Goal: Task Accomplishment & Management: Use online tool/utility

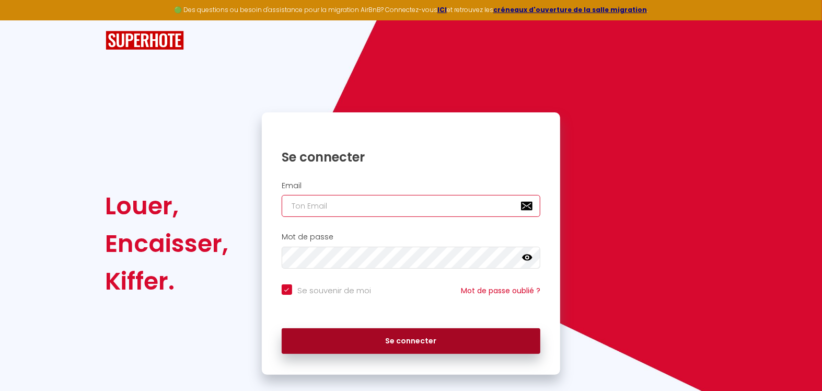
type input "[PERSON_NAME][EMAIL_ADDRESS][PERSON_NAME][DOMAIN_NAME]"
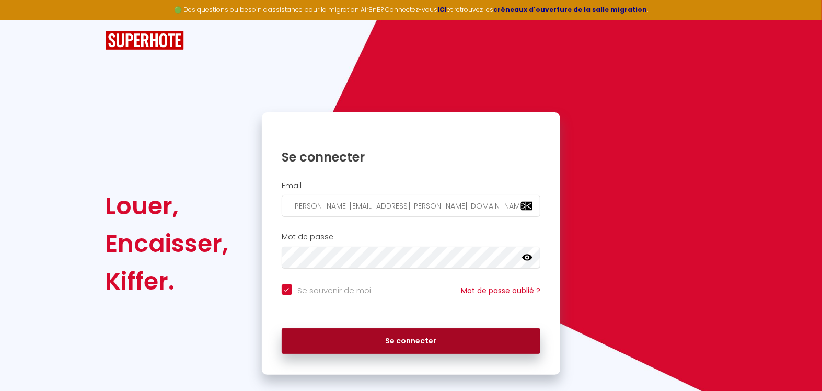
click at [413, 350] on button "Se connecter" at bounding box center [411, 341] width 259 height 26
checkbox input "true"
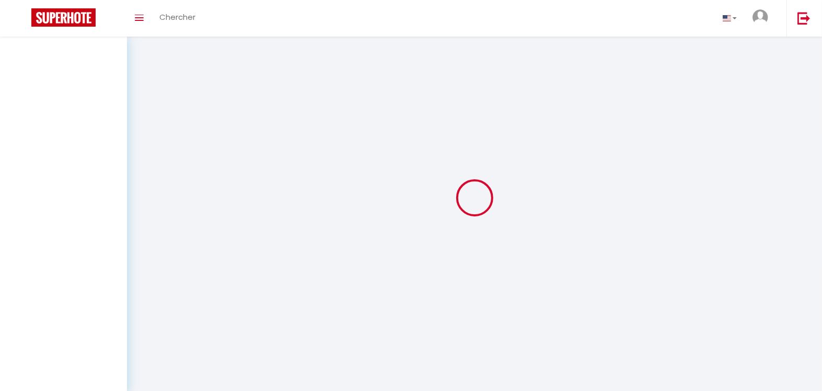
select select "2025"
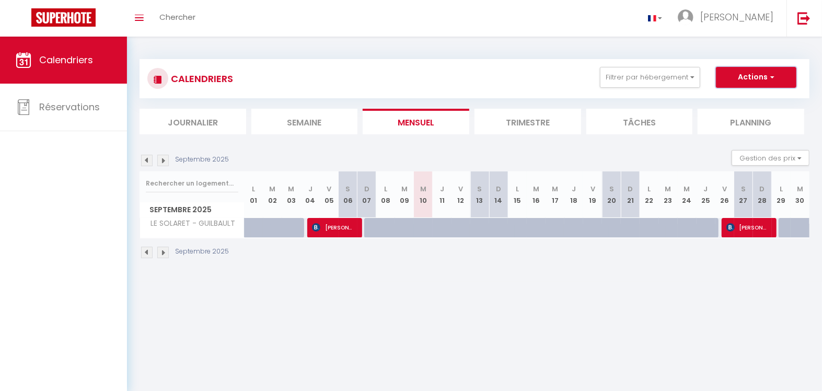
click at [724, 79] on button "Actions" at bounding box center [756, 77] width 80 height 21
click at [719, 116] on link "Exporter les réservations" at bounding box center [745, 117] width 91 height 16
type input "[PERSON_NAME][EMAIL_ADDRESS][PERSON_NAME][DOMAIN_NAME]"
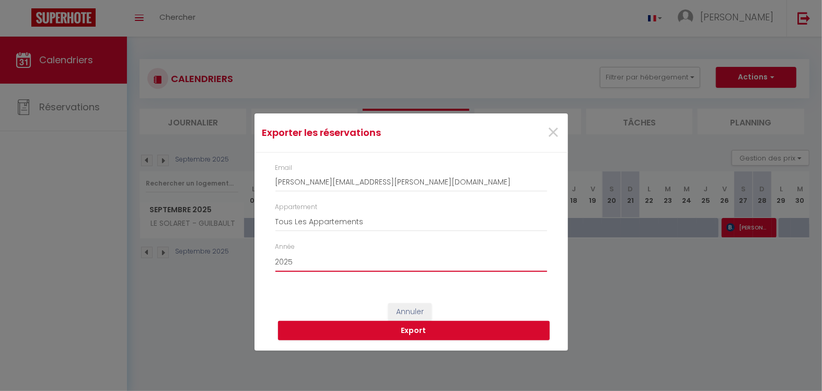
click at [381, 264] on select "2015 2016 2017 2018 2019 2020 2021 2022 2023 2024 2025 2026 2027 2028" at bounding box center [411, 262] width 272 height 20
select select "2024"
click at [376, 225] on select "Tous Les Appartements LE SOLARET - [PERSON_NAME]" at bounding box center [411, 222] width 272 height 20
click at [413, 332] on button "Export" at bounding box center [414, 331] width 272 height 20
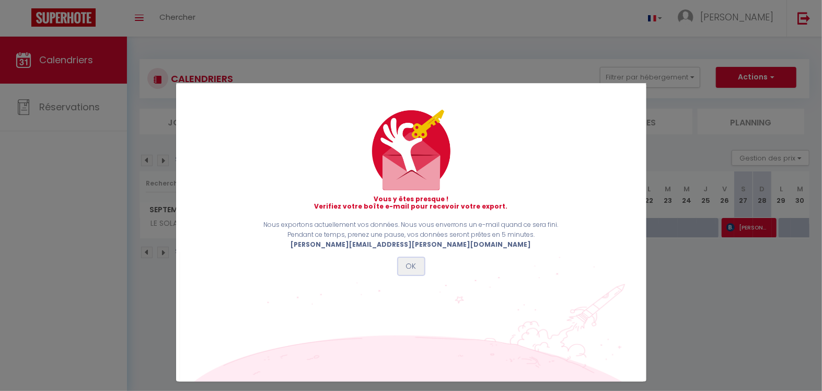
click at [404, 266] on button "OK" at bounding box center [411, 267] width 26 height 18
